Goal: Ask a question

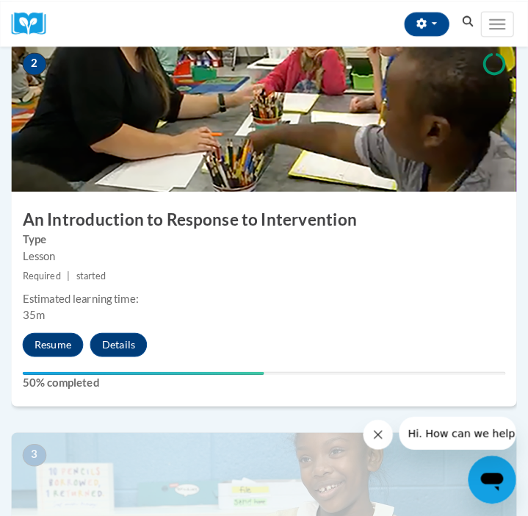
scroll to position [719, 0]
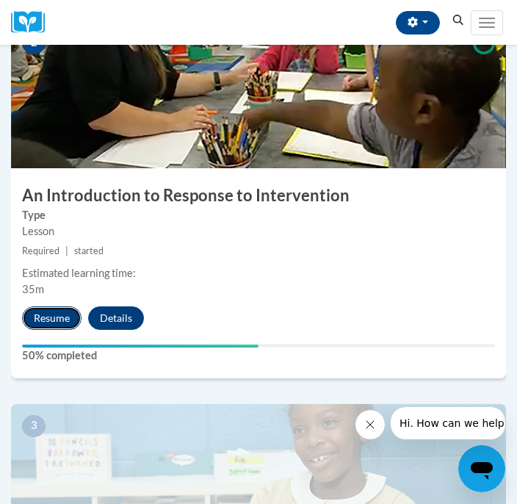
click at [61, 328] on button "Resume" at bounding box center [51, 318] width 59 height 24
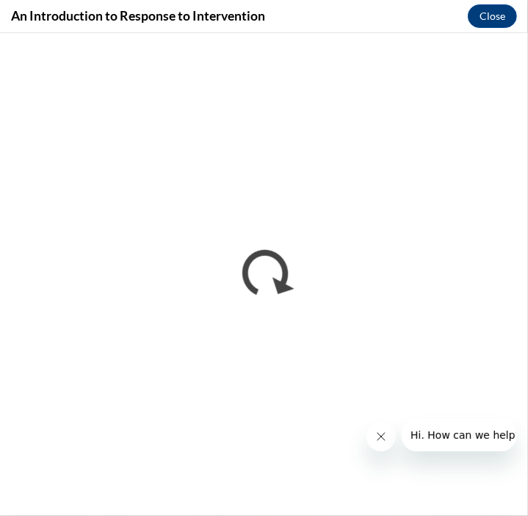
scroll to position [0, 0]
click at [480, 432] on span "Hi. How can we help?" at bounding box center [465, 434] width 110 height 12
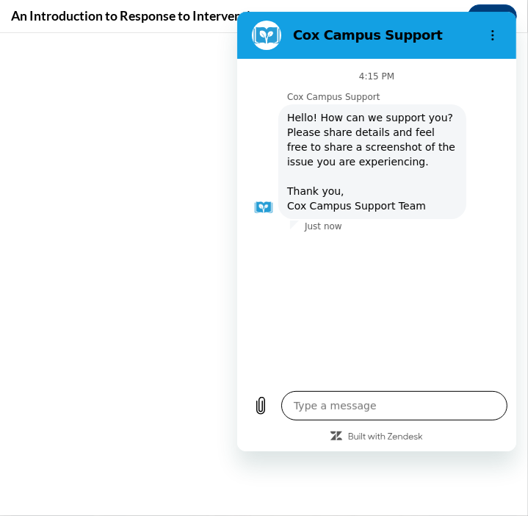
click at [349, 399] on textarea at bounding box center [394, 405] width 226 height 29
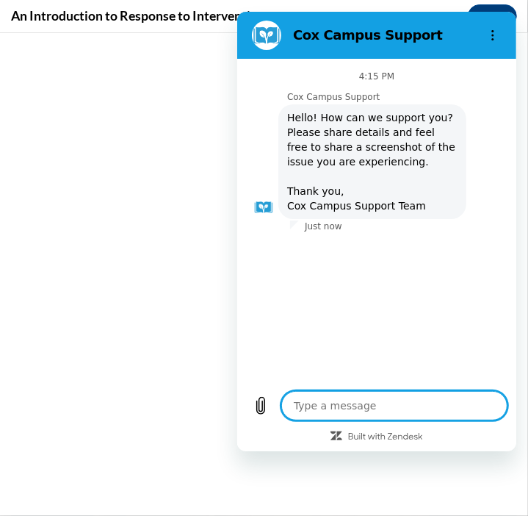
type textarea "T"
type textarea "x"
type textarea "TH"
type textarea "x"
type textarea "THE"
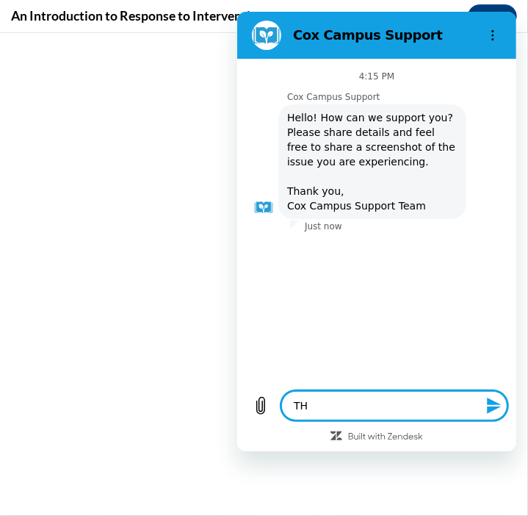
type textarea "x"
type textarea "THE"
type textarea "x"
type textarea "THE V"
type textarea "x"
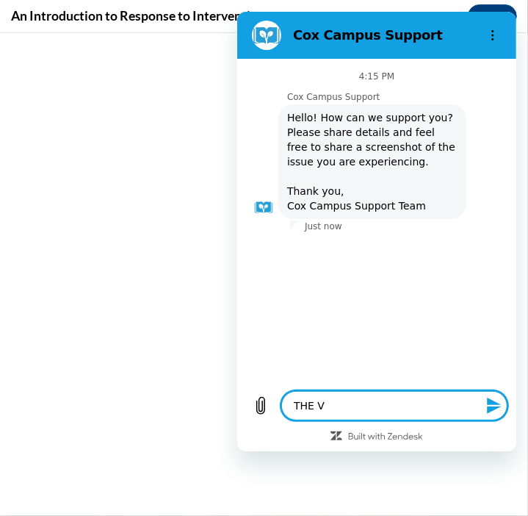
type textarea "THE VI"
type textarea "x"
type textarea "THE VID"
type textarea "x"
type textarea "THE VIDE"
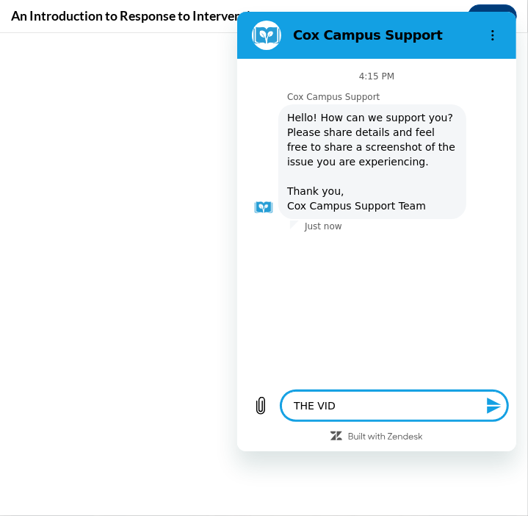
type textarea "x"
type textarea "THE VIDEO"
type textarea "x"
type textarea "THE VIDEO"
type textarea "x"
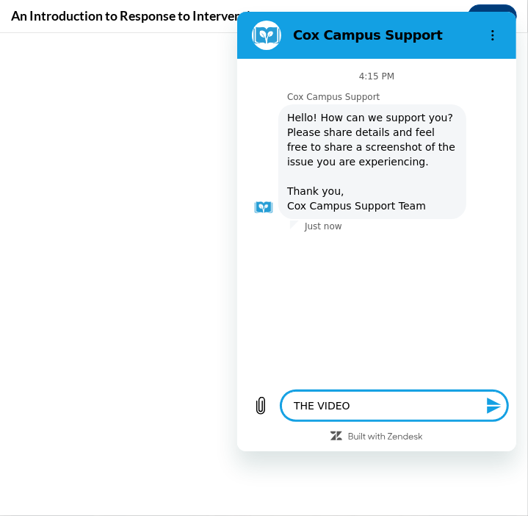
type textarea "THE VIDEO I"
type textarea "x"
type textarea "THE VIDEO IS"
type textarea "x"
type textarea "THE VIDEO IS"
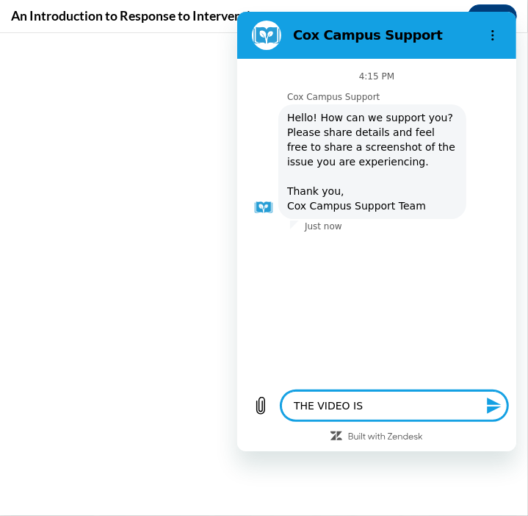
type textarea "x"
type textarea "THE VIDEO IS P"
type textarea "x"
type textarea "THE VIDEO IS PL"
type textarea "x"
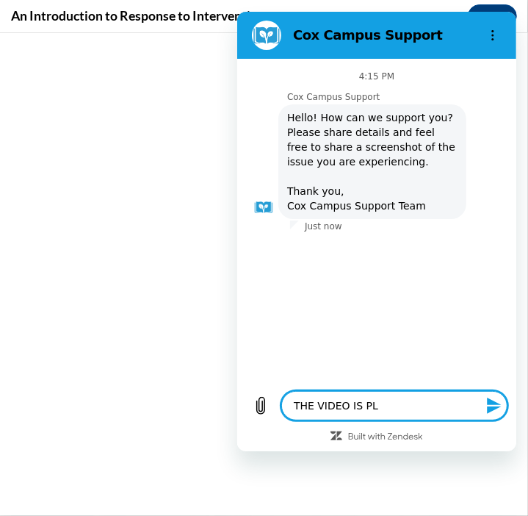
type textarea "THE VIDEO IS PLA"
type textarea "x"
type textarea "THE VIDEO IS PLAY"
type textarea "x"
type textarea "THE VIDEO IS PLAYI"
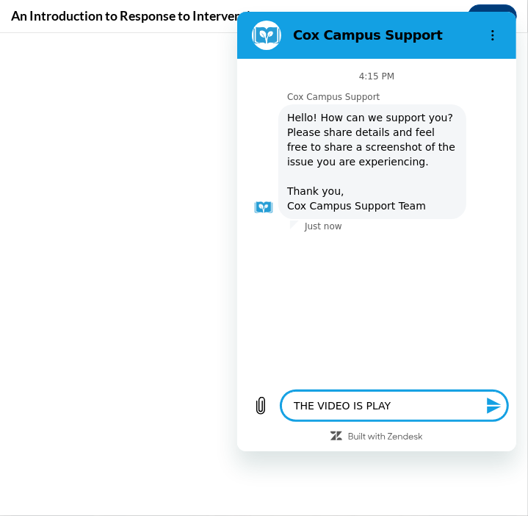
type textarea "x"
type textarea "THE VIDEO IS PLAYIN"
type textarea "x"
type textarea "THE VIDEO IS PLAYING"
type textarea "x"
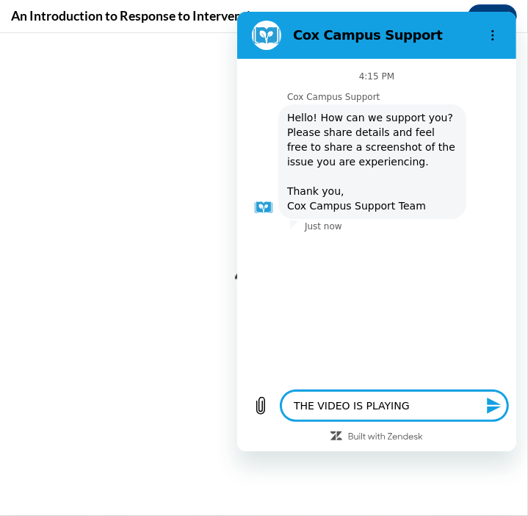
type textarea "THE VIDEO IS PLAYING"
type textarea "x"
type textarea "THE VIDEO IS PLAYING B"
type textarea "x"
type textarea "THE VIDEO IS PLAYING BU"
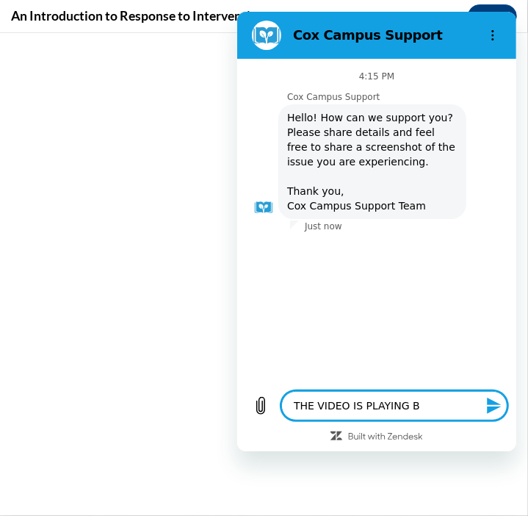
type textarea "x"
type textarea "THE VIDEO IS PLAYING BUT"
type textarea "x"
type textarea "THE VIDEO IS PLAYING BUT"
type textarea "x"
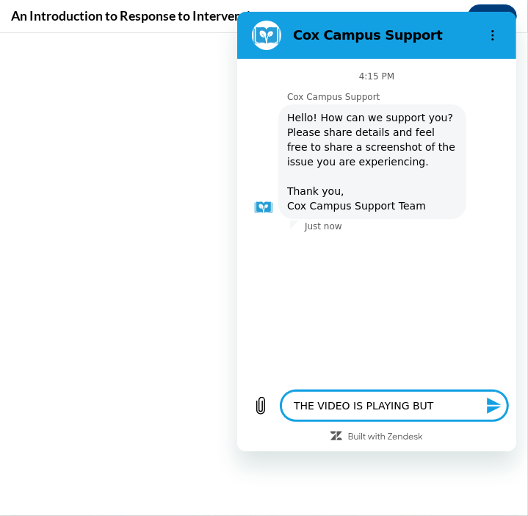
type textarea "THE VIDEO IS PLAYING BUT I"
type textarea "x"
type textarea "THE VIDEO IS PLAYING BUT IT"
type textarea "x"
type textarea "THE VIDEO IS PLAYING BUT IT"
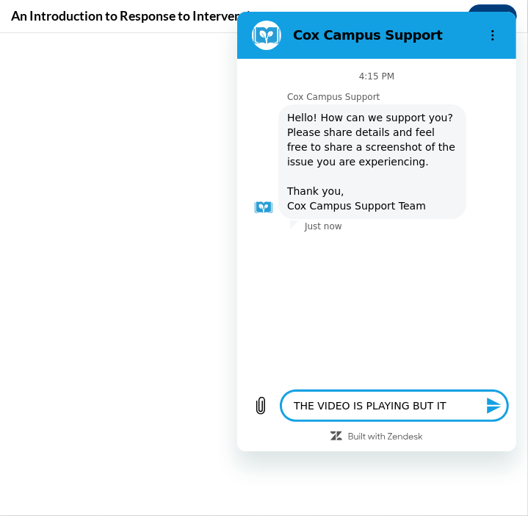
type textarea "x"
type textarea "THE VIDEO IS PLAYING BUT IT I"
type textarea "x"
type textarea "THE VIDEO IS PLAYING BUT IT IS"
type textarea "x"
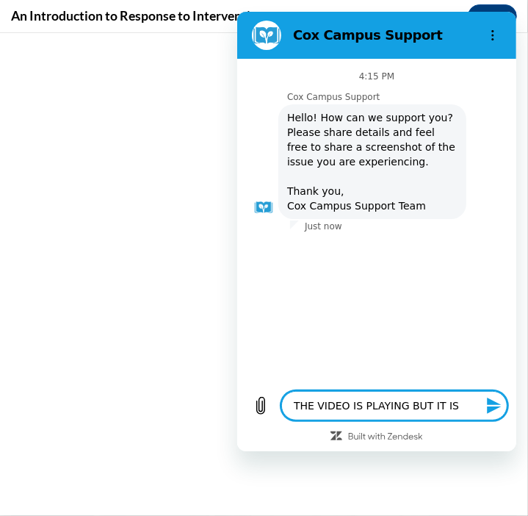
type textarea "THE VIDEO IS PLAYING BUT IT IS"
type textarea "x"
type textarea "THE VIDEO IS PLAYING BUT IT IS N"
type textarea "x"
type textarea "THE VIDEO IS PLAYING BUT IT IS NO"
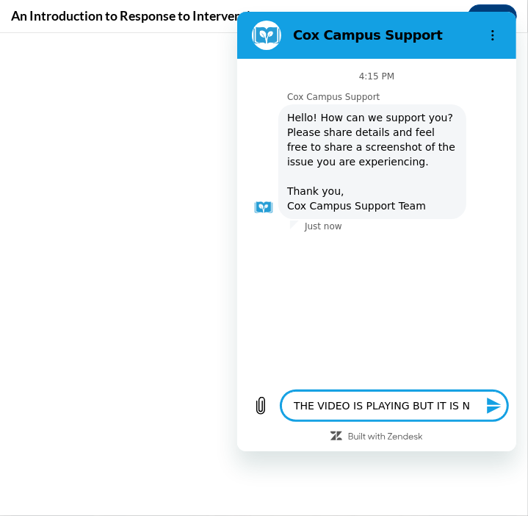
type textarea "x"
type textarea "THE VIDEO IS PLAYING BUT IT IS NOT"
type textarea "x"
type textarea "THE VIDEO IS PLAYING BUT IT IS NOT"
type textarea "x"
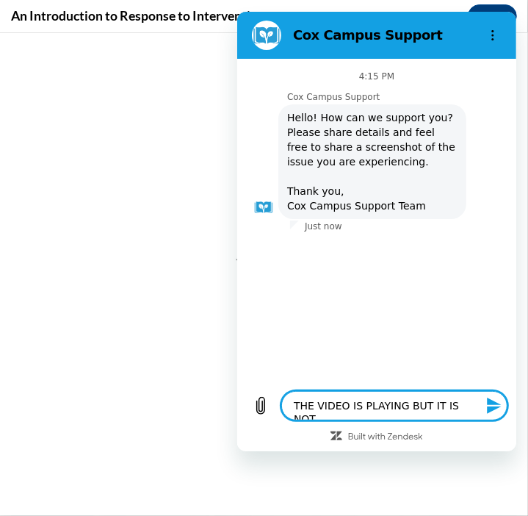
type textarea "THE VIDEO IS PLAYING BUT IT IS NOT R"
type textarea "x"
type textarea "THE VIDEO IS PLAYING BUT IT IS NOT RE"
type textarea "x"
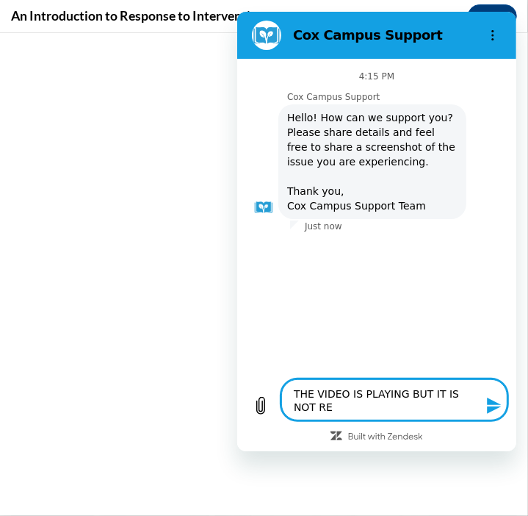
type textarea "THE VIDEO IS PLAYING BUT IT IS NOT REG"
type textarea "x"
type textarea "THE VIDEO IS PLAYING BUT IT IS NOT REGI"
type textarea "x"
type textarea "THE VIDEO IS PLAYING BUT IT IS NOT REGIS"
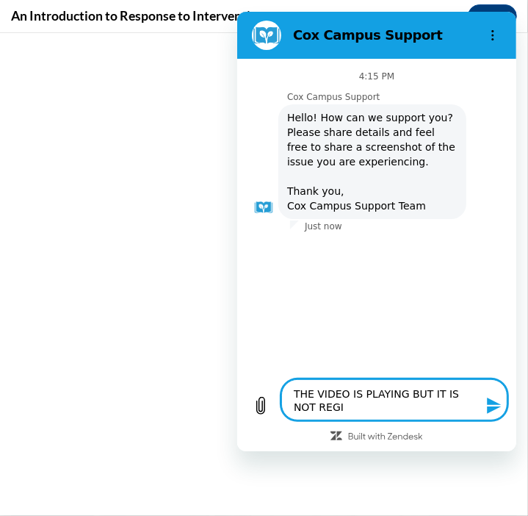
type textarea "x"
type textarea "THE VIDEO IS PLAYING BUT IT IS NOT REGIST"
type textarea "x"
type textarea "THE VIDEO IS PLAYING BUT IT IS NOT REGISTE"
type textarea "x"
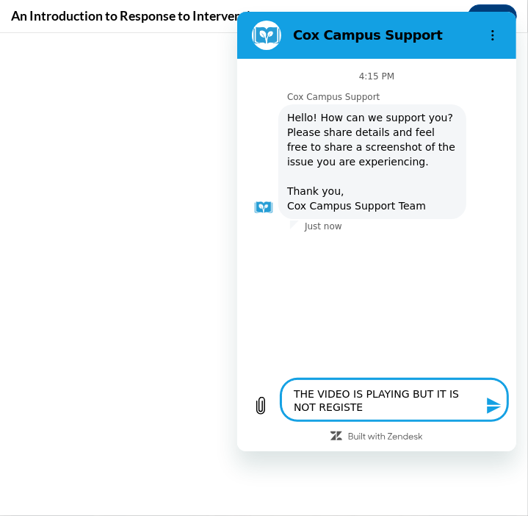
type textarea "THE VIDEO IS PLAYING BUT IT IS NOT REGISTER"
type textarea "x"
type textarea "THE VIDEO IS PLAYING BUT IT IS NOT REGISTERI"
type textarea "x"
type textarea "THE VIDEO IS PLAYING BUT IT IS NOT REGISTERIN"
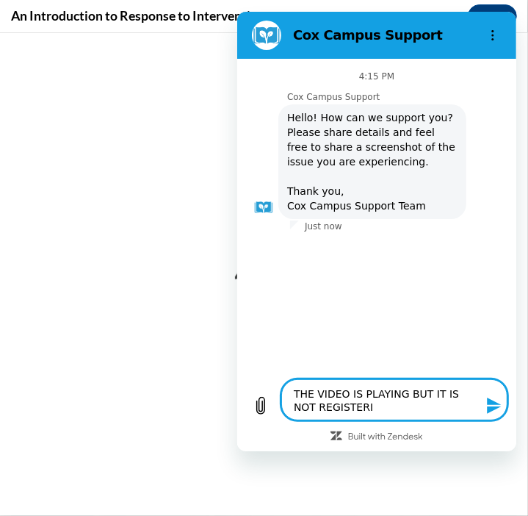
type textarea "x"
type textarea "THE VIDEO IS PLAYING BUT IT IS NOT REGISTERING"
type textarea "x"
type textarea "THE VIDEO IS PLAYING BUT IT IS NOT REGISTERING"
type textarea "x"
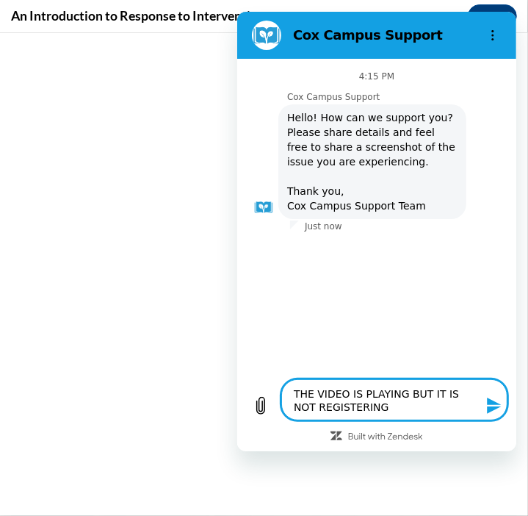
type textarea "THE VIDEO IS PLAYING BUT IT IS NOT REGISTERING T"
type textarea "x"
type textarea "THE VIDEO IS PLAYING BUT IT IS NOT REGISTERING TH"
type textarea "x"
type textarea "THE VIDEO IS PLAYING BUT IT IS NOT REGISTERING THA"
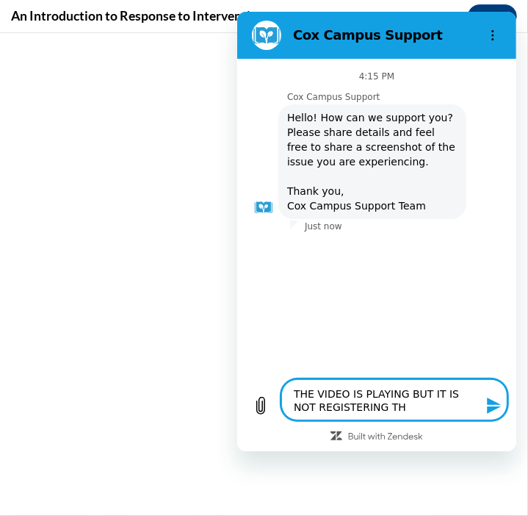
type textarea "x"
type textarea "THE VIDEO IS PLAYING BUT IT IS NOT REGISTERING THAT"
type textarea "x"
type textarea "THE VIDEO IS PLAYING BUT IT IS NOT REGISTERING THAT"
type textarea "x"
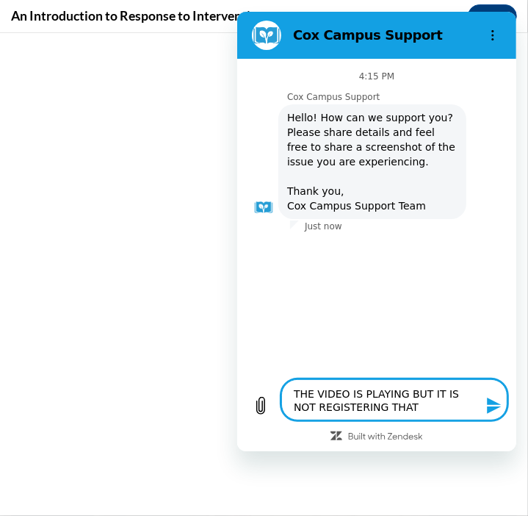
type textarea "THE VIDEO IS PLAYING BUT IT IS NOT REGISTERING THAT I"
type textarea "x"
type textarea "THE VIDEO IS PLAYING BUT IT IS NOT REGISTERING THAT IS"
type textarea "x"
type textarea "THE VIDEO IS PLAYING BUT IT IS NOT REGISTERING THAT IS"
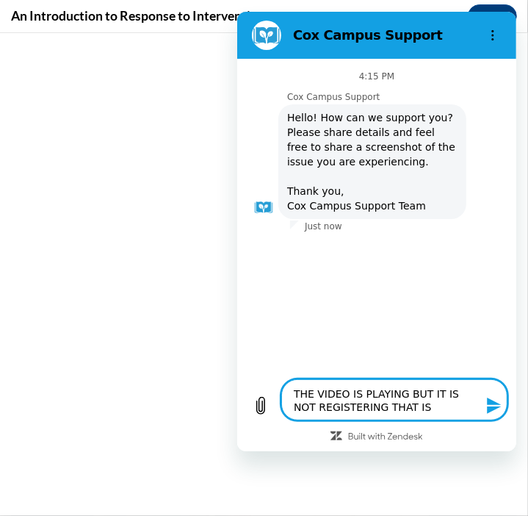
type textarea "x"
type textarea "THE VIDEO IS PLAYING BUT IT IS NOT REGISTERING THAT IS H"
type textarea "x"
type textarea "THE VIDEO IS PLAYING BUT IT IS NOT REGISTERING THAT IS HA"
type textarea "x"
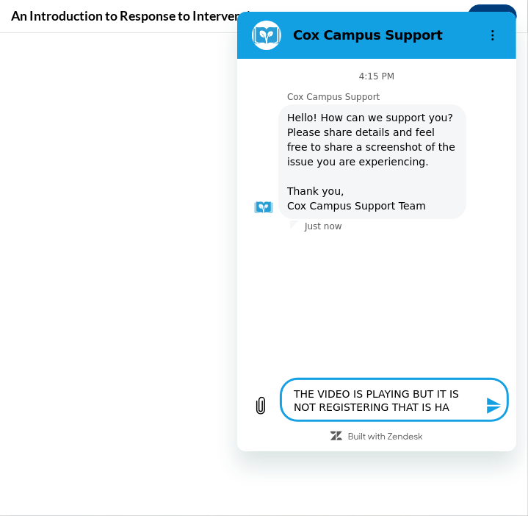
type textarea "THE VIDEO IS PLAYING BUT IT IS NOT REGISTERING THAT IS HAS"
type textarea "x"
type textarea "THE VIDEO IS PLAYING BUT IT IS NOT REGISTERING THAT IS HAS"
type textarea "x"
type textarea "THE VIDEO IS PLAYING BUT IT IS NOT REGISTERING THAT IS HAS P"
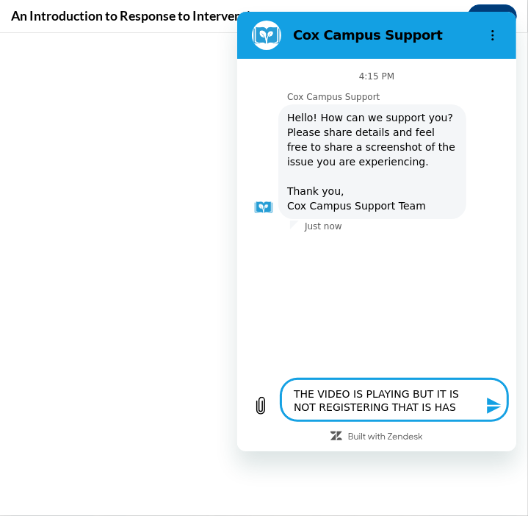
type textarea "x"
type textarea "THE VIDEO IS PLAYING BUT IT IS NOT REGISTERING THAT IS HAS PL"
type textarea "x"
type textarea "THE VIDEO IS PLAYING BUT IT IS NOT REGISTERING THAT IS HAS PLA"
type textarea "x"
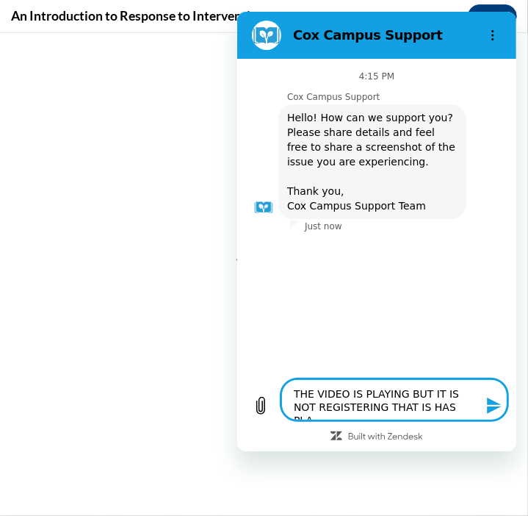
type textarea "THE VIDEO IS PLAYING BUT IT IS NOT REGISTERING THAT IS HAS PLAY"
type textarea "x"
type textarea "THE VIDEO IS PLAYING BUT IT IS NOT REGISTERING THAT IS HAS PLAYE"
type textarea "x"
type textarea "THE VIDEO IS PLAYING BUT IT IS NOT REGISTERING THAT IS HAS PLAYED"
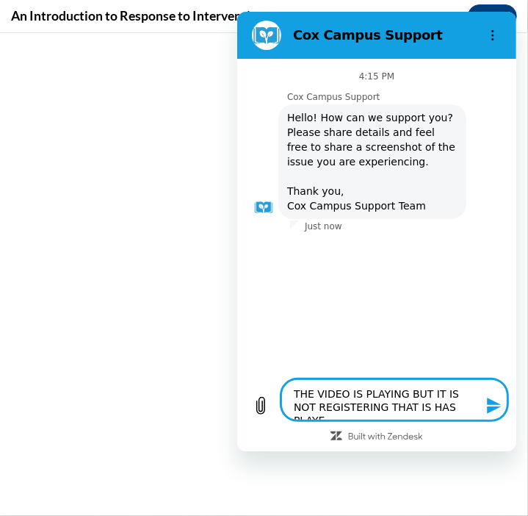
type textarea "x"
type textarea "THE VIDEO IS PLAYING BUT IT IS NOT REGISTERING THAT IS HAS PLAYED"
type textarea "x"
type textarea "THE VIDEO IS PLAYING BUT IT IS NOT REGISTERING THAT IS HAS PLAYED S"
type textarea "x"
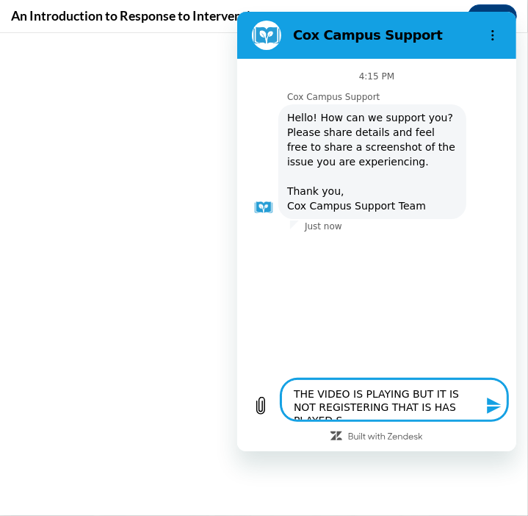
type textarea "THE VIDEO IS PLAYING BUT IT IS NOT REGISTERING THAT IS HAS PLAYED SO"
type textarea "x"
type textarea "THE VIDEO IS PLAYING BUT IT IS NOT REGISTERING THAT IS HAS PLAYED SO"
type textarea "x"
type textarea "THE VIDEO IS PLAYING BUT IT IS NOT REGISTERING THAT IS HAS PLAYED SO I"
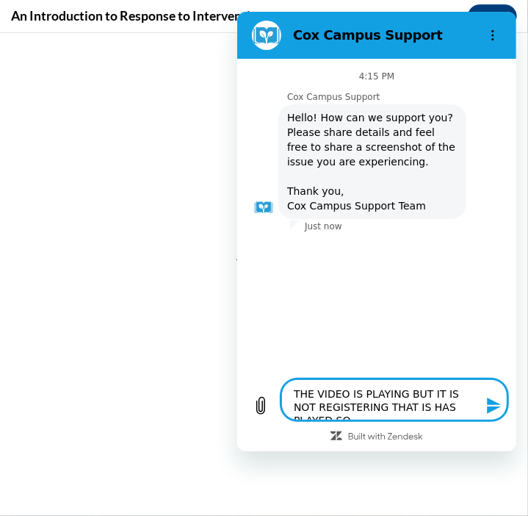
type textarea "x"
type textarea "THE VIDEO IS PLAYING BUT IT IS NOT REGISTERING THAT IS HAS PLAYED SO I"
type textarea "x"
type textarea "THE VIDEO IS PLAYING BUT IT IS NOT REGISTERING THAT IS HAS PLAYED SO I C"
type textarea "x"
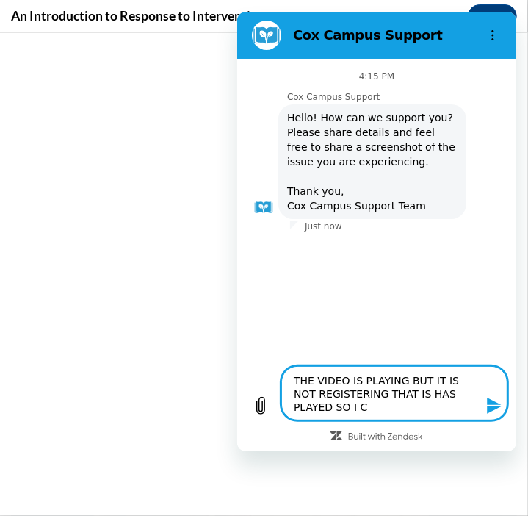
type textarea "THE VIDEO IS PLAYING BUT IT IS NOT REGISTERING THAT IS HAS PLAYED SO I CA"
type textarea "x"
type textarea "THE VIDEO IS PLAYING BUT IT IS NOT REGISTERING THAT IS HAS PLAYED SO I CAN"
type textarea "x"
type textarea "THE VIDEO IS PLAYING BUT IT IS NOT REGISTERING THAT IS HAS PLAYED SO I CAN"
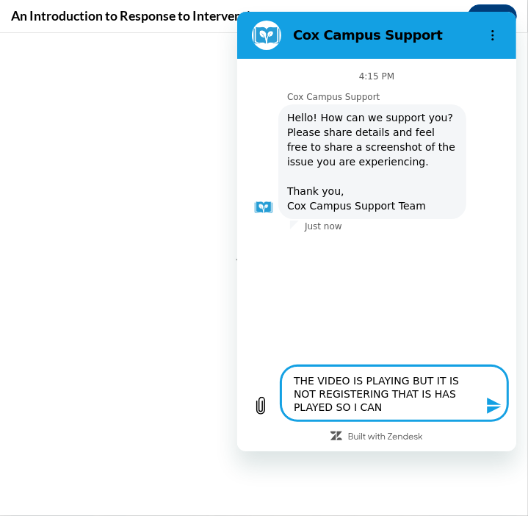
type textarea "x"
type textarea "THE VIDEO IS PLAYING BUT IT IS NOT REGISTERING THAT IS HAS PLAYED SO I CAN M"
type textarea "x"
type textarea "THE VIDEO IS PLAYING BUT IT IS NOT REGISTERING THAT IS HAS PLAYED SO I CAN MO"
type textarea "x"
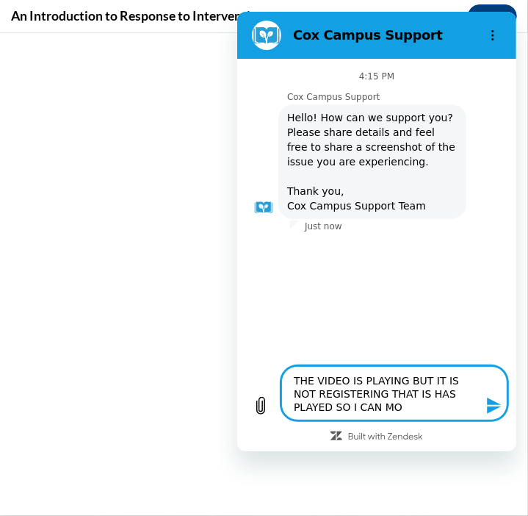
type textarea "THE VIDEO IS PLAYING BUT IT IS NOT REGISTERING THAT IS HAS PLAYED SO I CAN MOV"
type textarea "x"
type textarea "THE VIDEO IS PLAYING BUT IT IS NOT REGISTERING THAT IS HAS PLAYED SO I CAN MOVE"
type textarea "x"
type textarea "THE VIDEO IS PLAYING BUT IT IS NOT REGISTERING THAT IS HAS PLAYED SO I CAN MOVE"
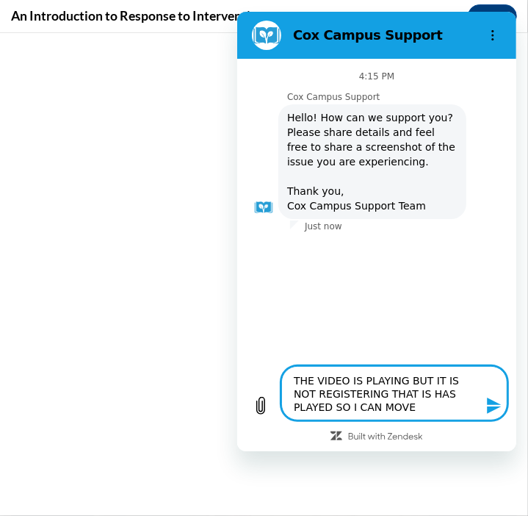
type textarea "x"
type textarea "THE VIDEO IS PLAYING BUT IT IS NOT REGISTERING THAT IS HAS PLAYED SO I CAN MOVE…"
type textarea "x"
type textarea "THE VIDEO IS PLAYING BUT IT IS NOT REGISTERING THAT IS HAS PLAYED SO I CAN MOVE…"
type textarea "x"
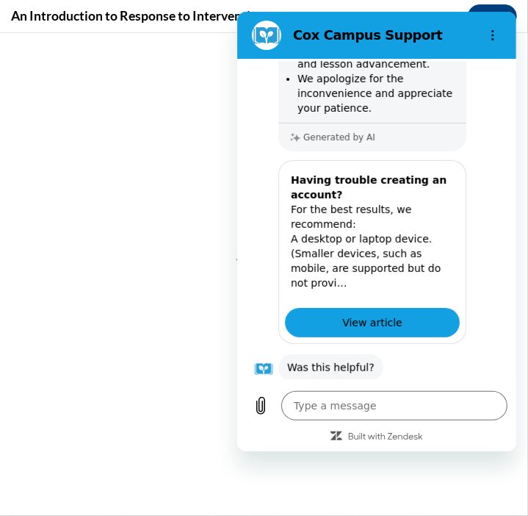
scroll to position [426, 0]
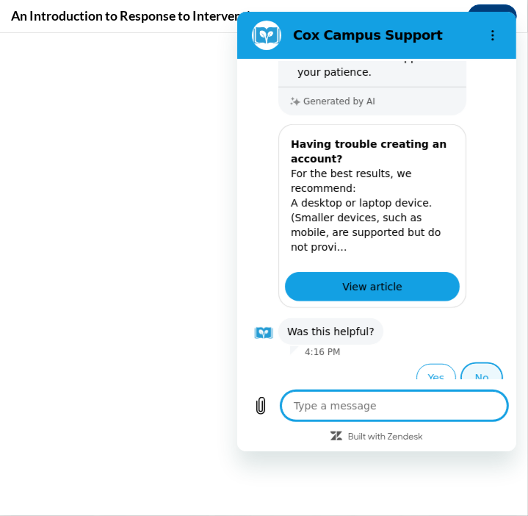
click at [480, 371] on button "No" at bounding box center [481, 378] width 40 height 28
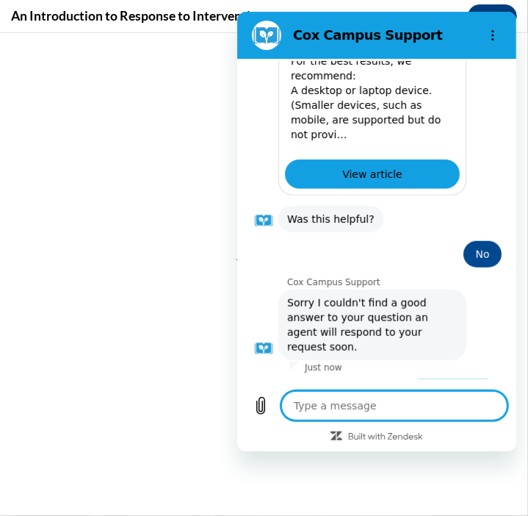
scroll to position [540, 0]
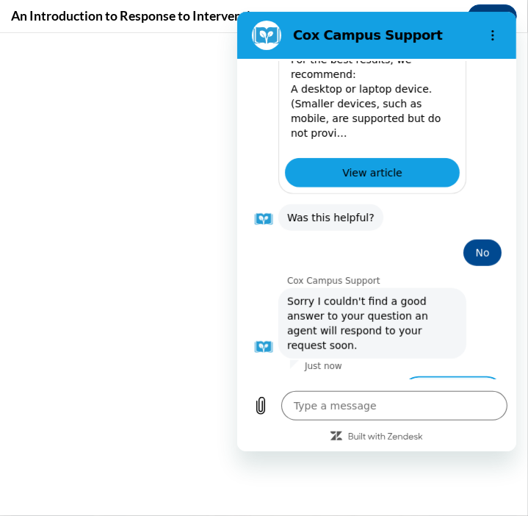
click at [451, 378] on button "Talk to a human" at bounding box center [452, 399] width 98 height 43
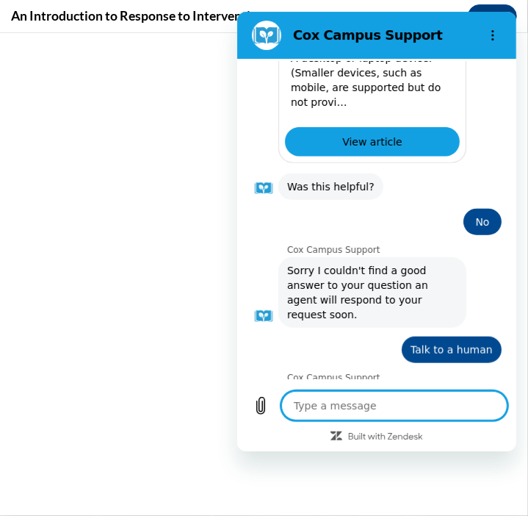
scroll to position [569, 0]
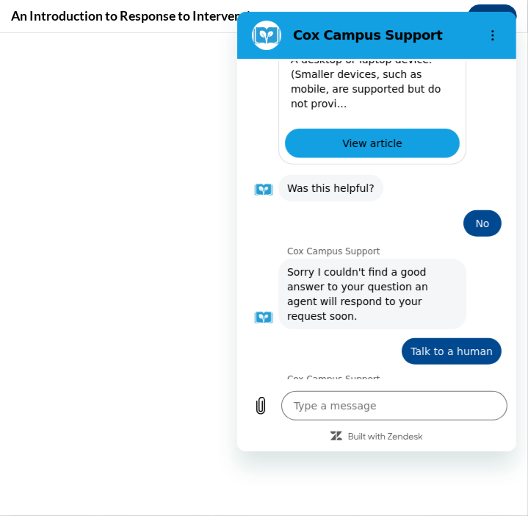
type textarea "x"
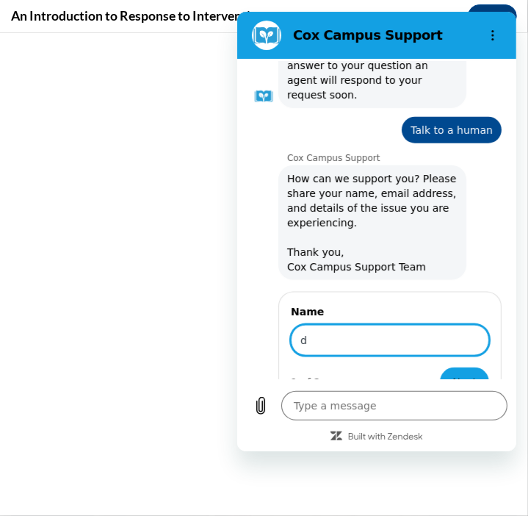
type input "da"
type textarea "x"
type input "[PERSON_NAME]"
click at [439, 367] on button "Next" at bounding box center [463, 381] width 49 height 29
type textarea "x"
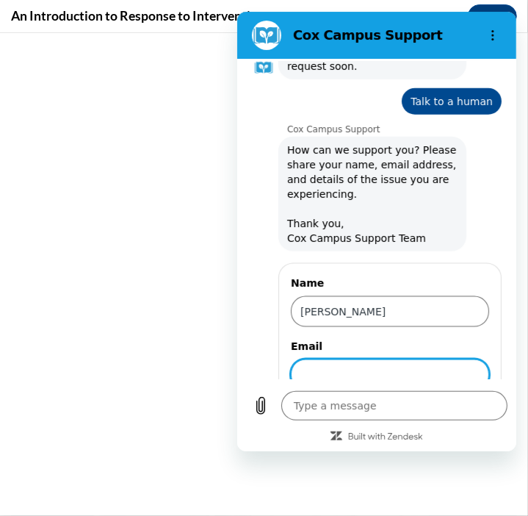
scroll to position [853, 0]
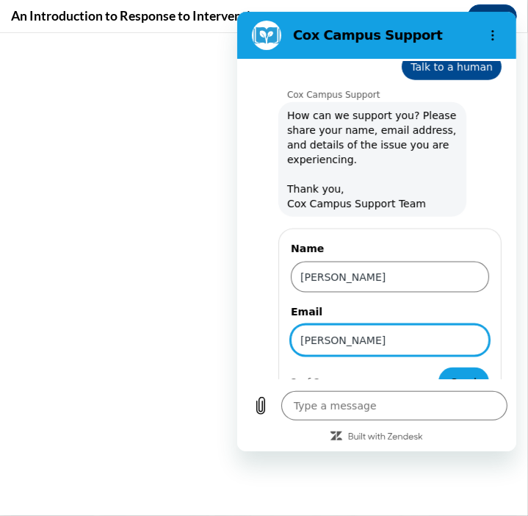
type input "[EMAIL_ADDRESS][DOMAIN_NAME]"
click at [457, 373] on span "Send" at bounding box center [463, 382] width 26 height 18
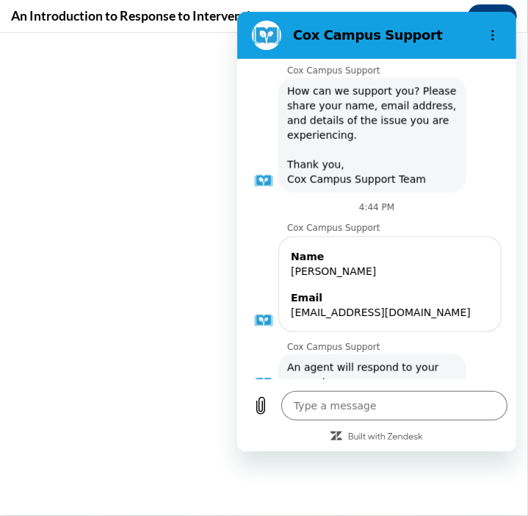
scroll to position [881, 0]
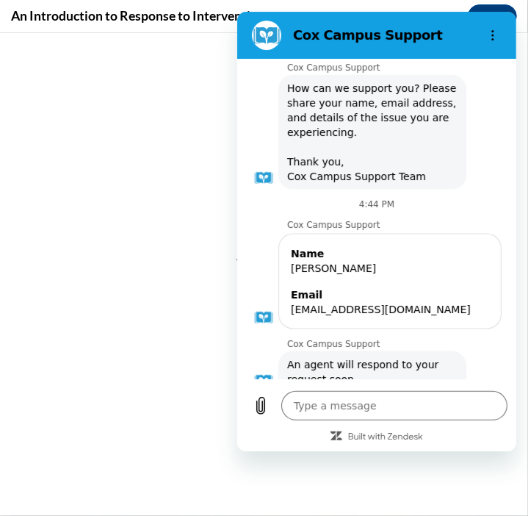
type textarea "x"
